Goal: Find specific page/section: Find specific page/section

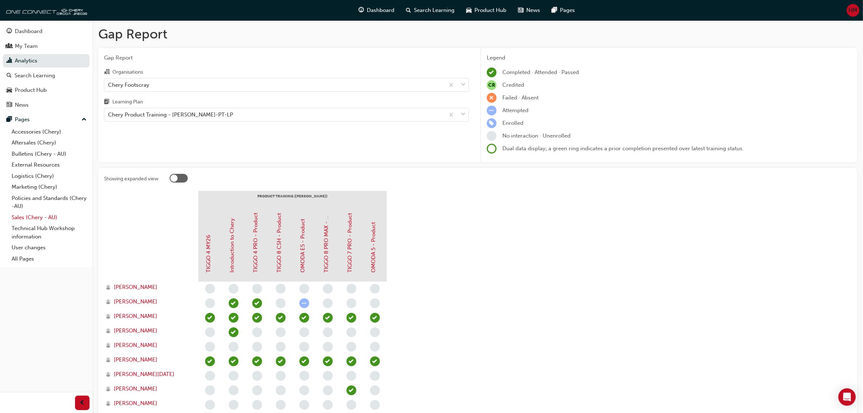
click at [26, 216] on link "Sales (Chery - AU)" at bounding box center [49, 217] width 81 height 11
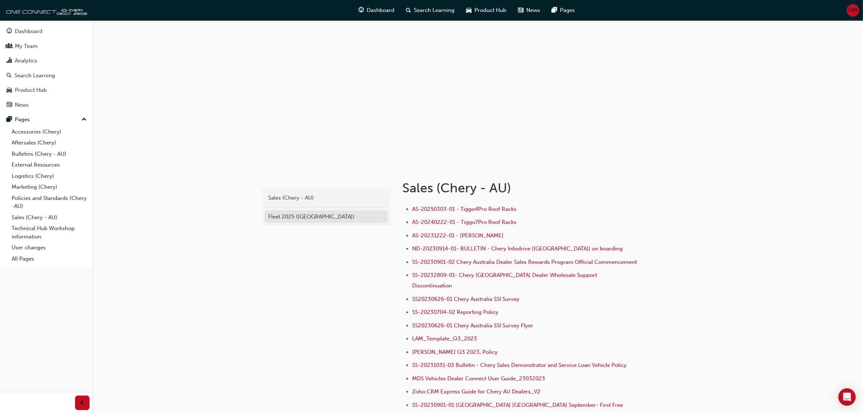
click at [294, 220] on link "Fleet 2025 ([GEOGRAPHIC_DATA])" at bounding box center [326, 216] width 123 height 13
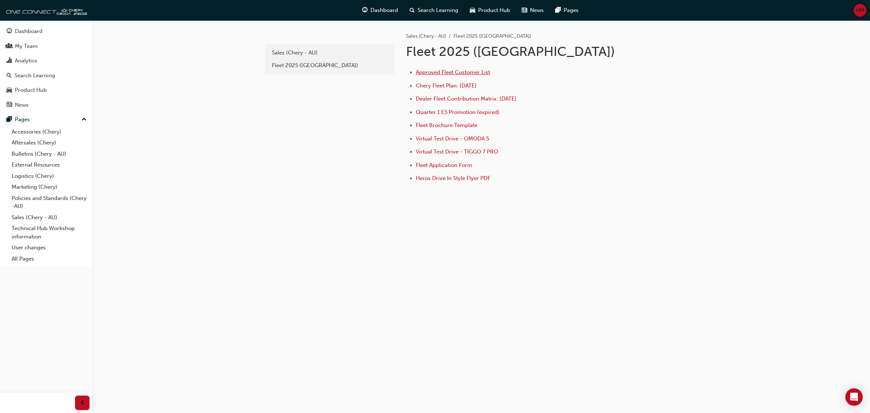
click at [428, 73] on span "Approved Fleet Customer List" at bounding box center [453, 72] width 74 height 7
